Goal: Task Accomplishment & Management: Manage account settings

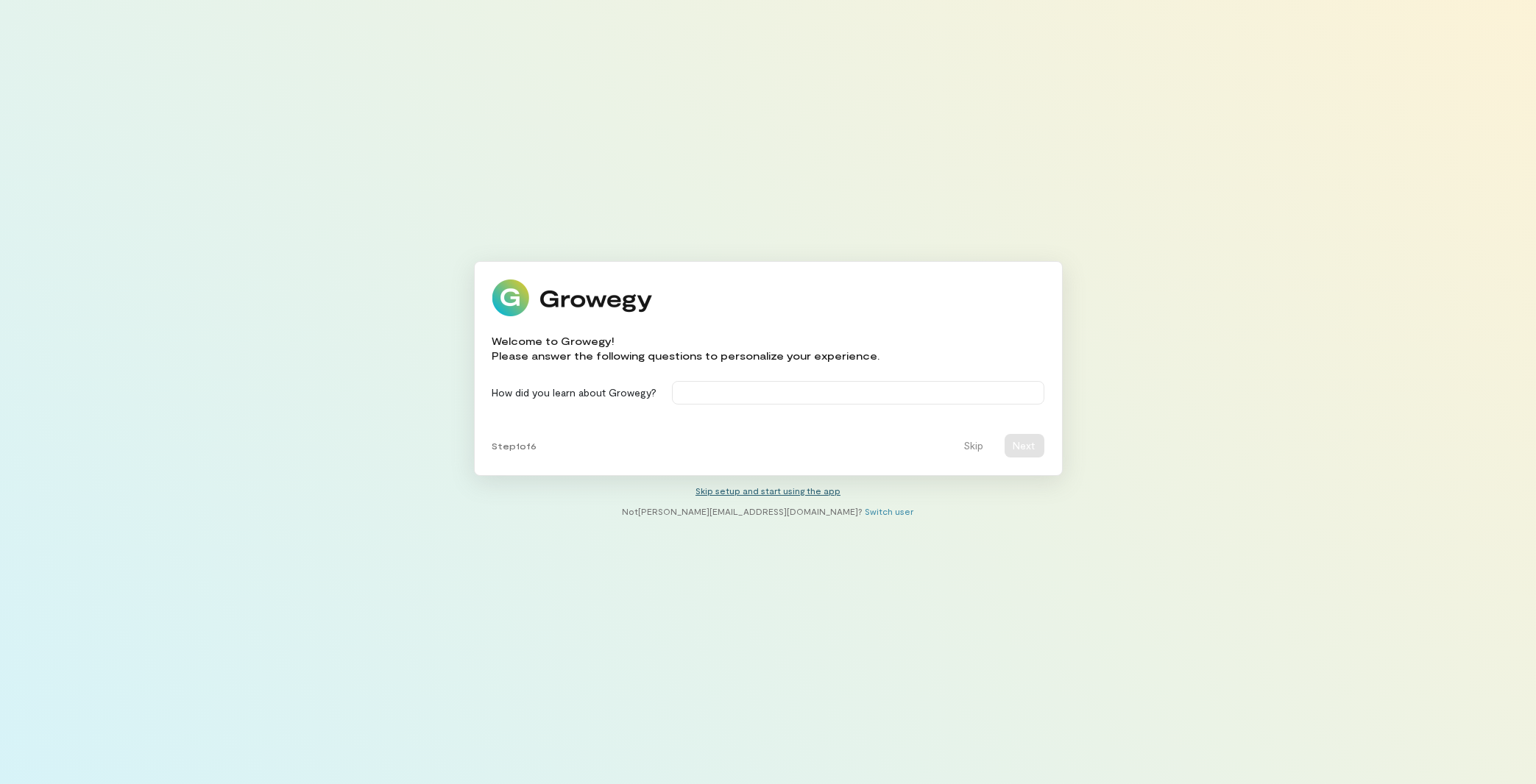
click at [790, 488] on link "Skip setup and start using the app" at bounding box center [768, 490] width 145 height 10
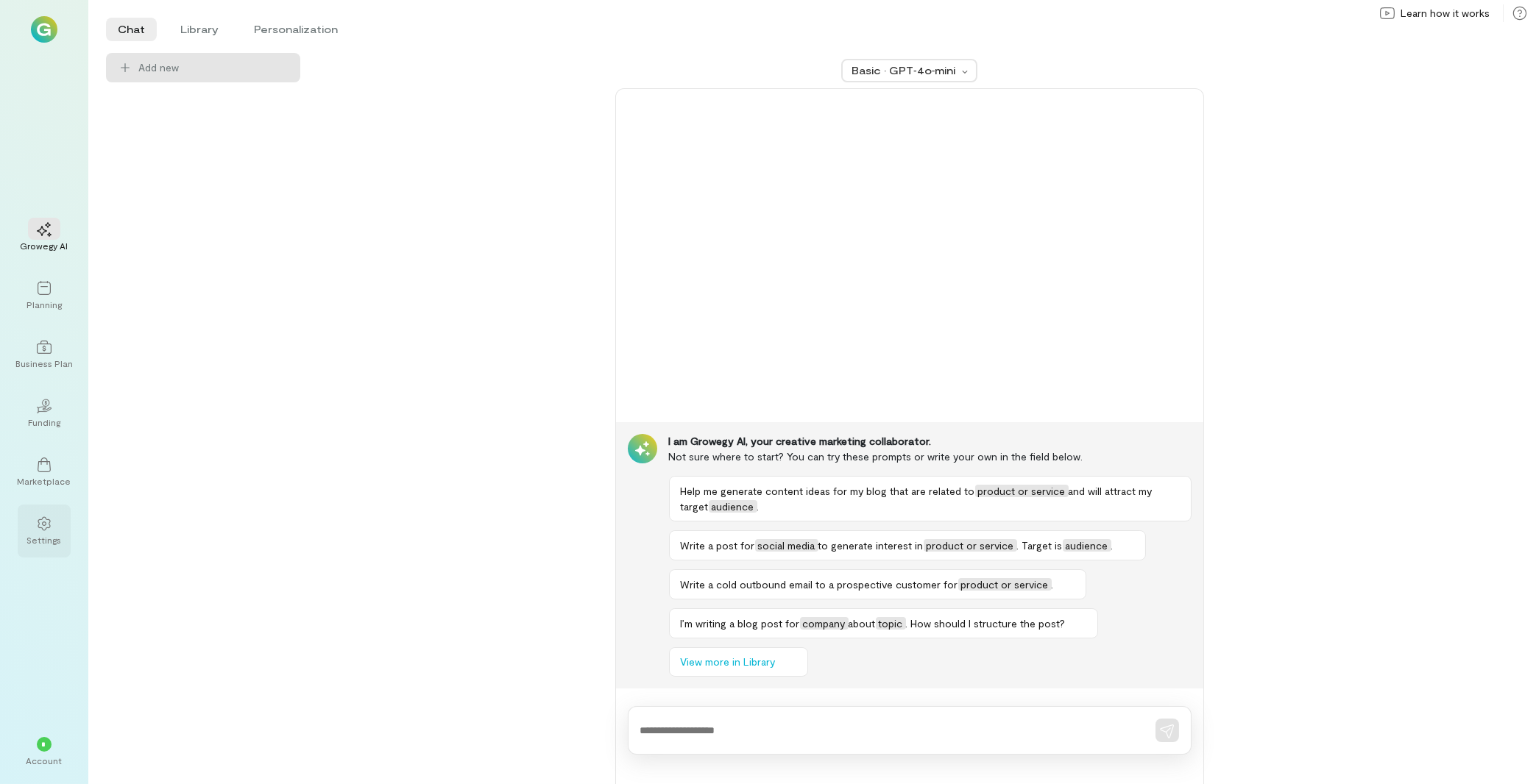
click at [53, 531] on div at bounding box center [44, 522] width 32 height 22
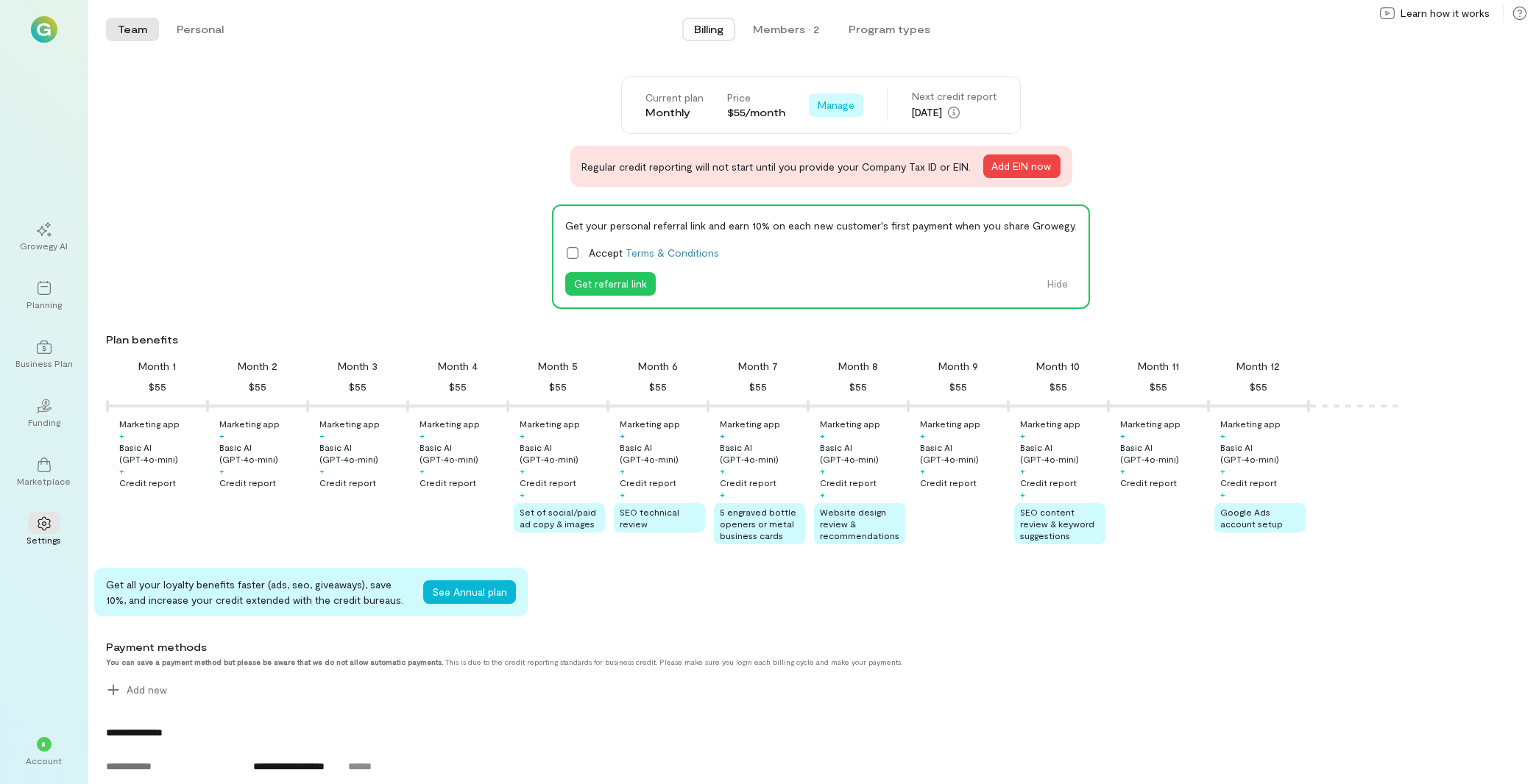
click at [845, 107] on span "Manage" at bounding box center [836, 105] width 37 height 14
click at [876, 170] on span "Cancel plan" at bounding box center [879, 166] width 75 height 14
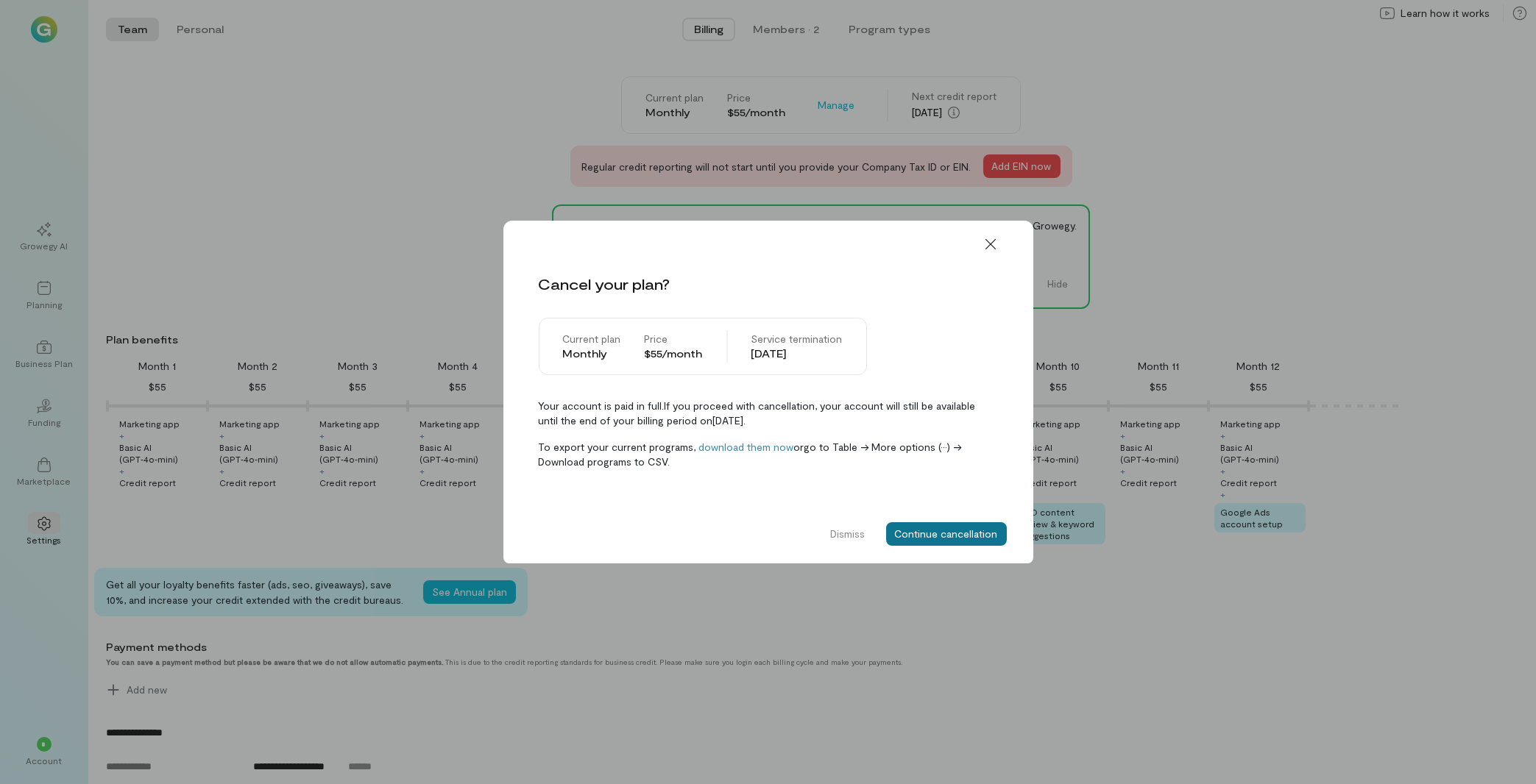
click at [932, 535] on button "Continue cancellation" at bounding box center [946, 534] width 121 height 24
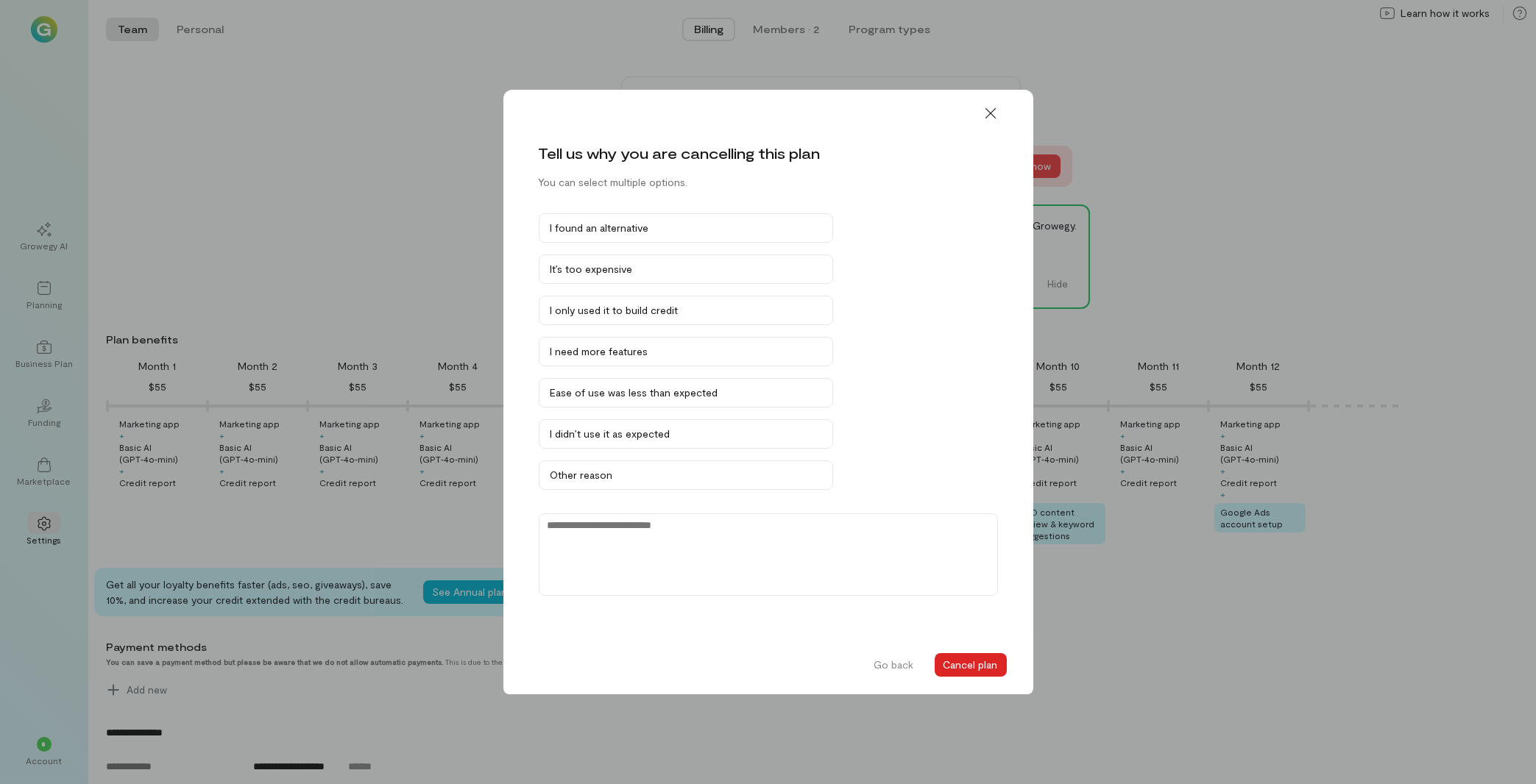
click at [962, 672] on button "Cancel plan" at bounding box center [971, 665] width 72 height 24
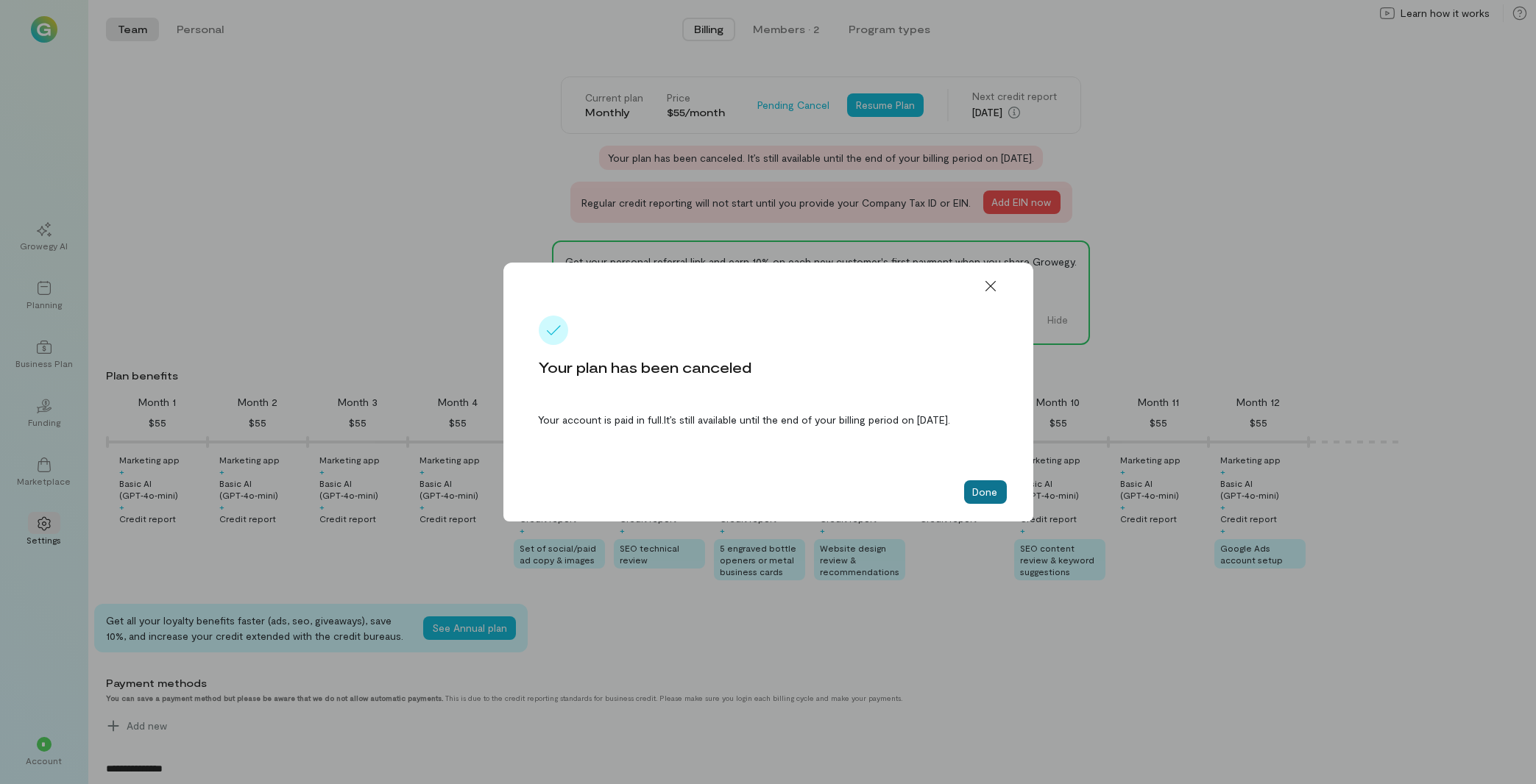
click at [997, 485] on button "Done" at bounding box center [985, 492] width 43 height 24
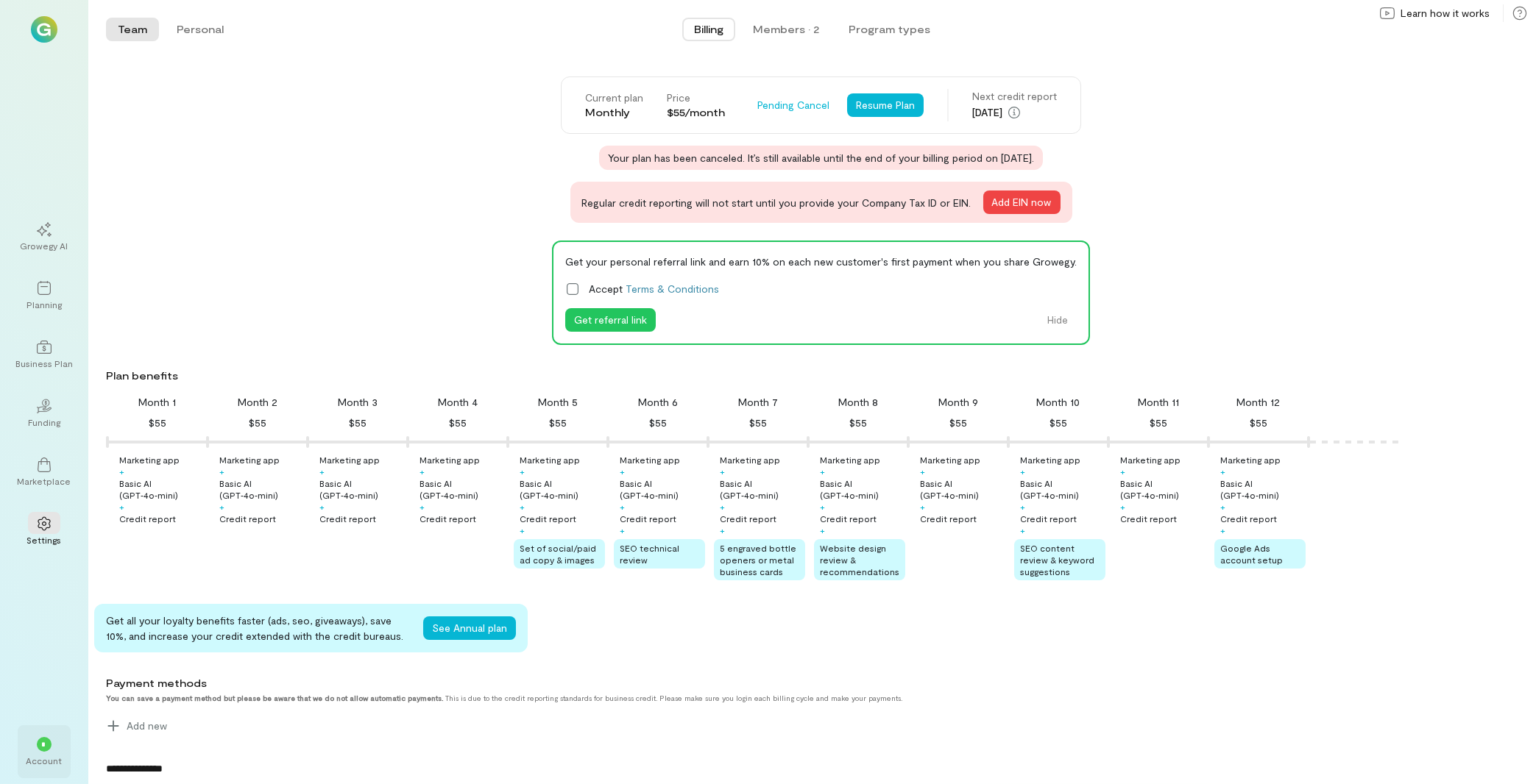
click at [40, 751] on div "*" at bounding box center [44, 744] width 14 height 14
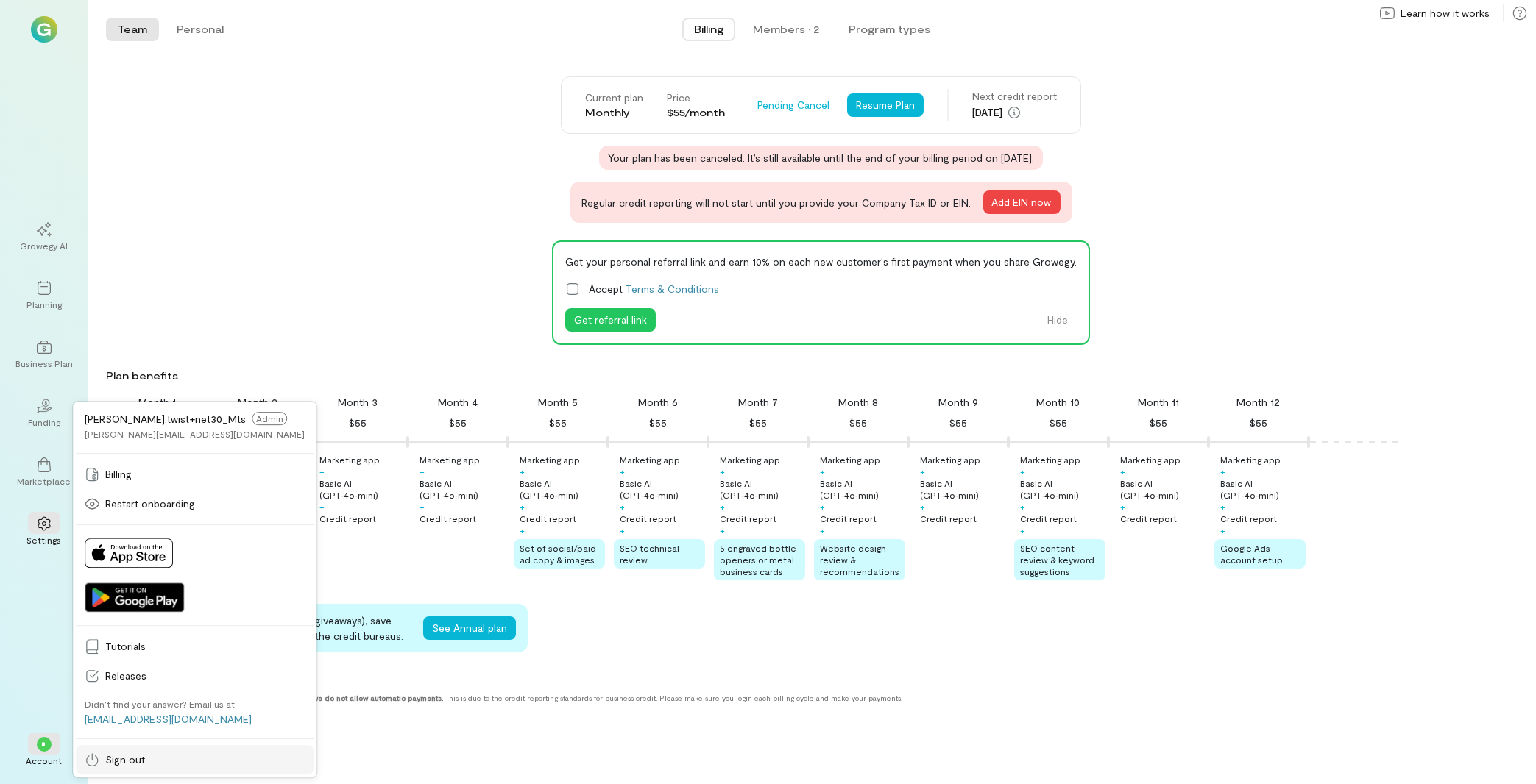
click at [147, 761] on span "Sign out" at bounding box center [206, 759] width 200 height 14
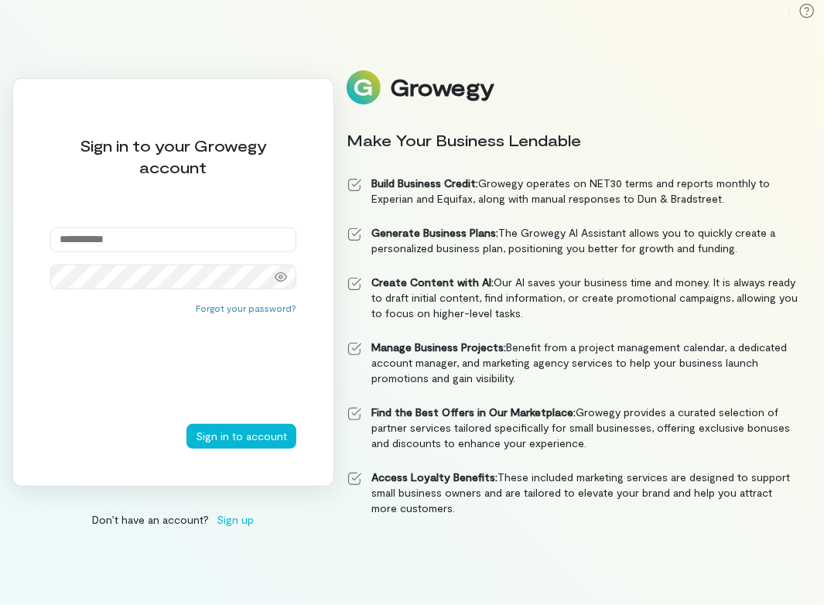
click at [136, 234] on input "email" at bounding box center [173, 239] width 246 height 25
paste input "**********"
type input "**********"
click at [222, 441] on button "Sign in to account" at bounding box center [241, 436] width 110 height 25
